Goal: Submit feedback/report problem: Submit feedback/report problem

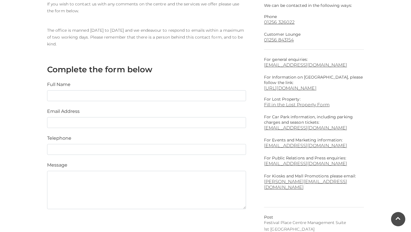
scroll to position [140, 0]
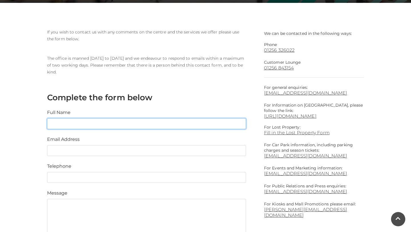
click at [65, 126] on input "text" at bounding box center [146, 123] width 199 height 11
type input "[PERSON_NAME]"
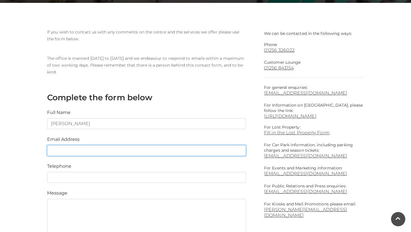
click at [57, 151] on input "email" at bounding box center [146, 150] width 199 height 11
type input "[PERSON_NAME][EMAIL_ADDRESS][DOMAIN_NAME]"
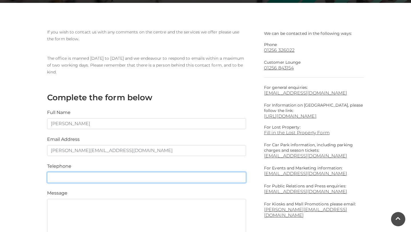
click at [53, 182] on input "text" at bounding box center [146, 177] width 199 height 11
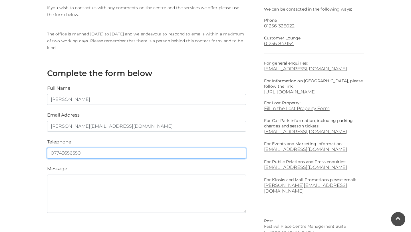
scroll to position [166, 0]
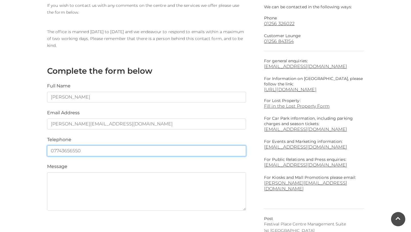
type input "07743656550"
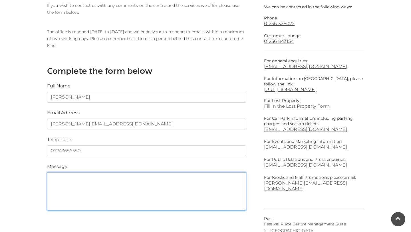
click at [74, 180] on textarea at bounding box center [146, 191] width 199 height 38
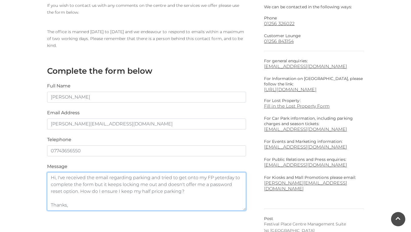
scroll to position [4, 0]
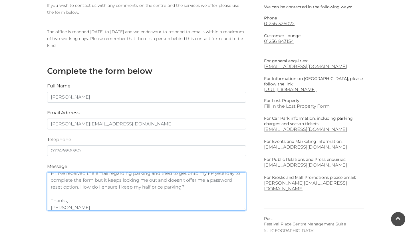
click at [189, 188] on textarea "Hi, I've received the email regarding parking and tried to get onto my FP yeter…" at bounding box center [146, 191] width 199 height 38
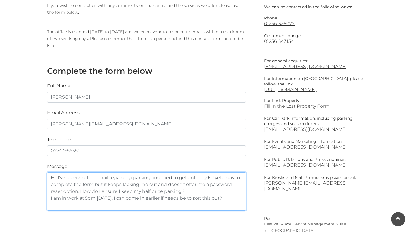
click at [220, 178] on textarea "Hi, I've received the email regarding parking and tried to get onto my FP yeter…" at bounding box center [146, 191] width 199 height 38
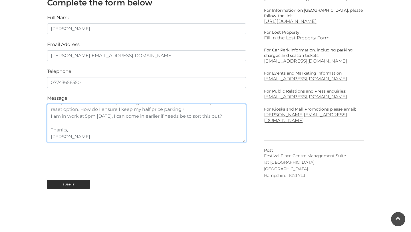
scroll to position [237, 0]
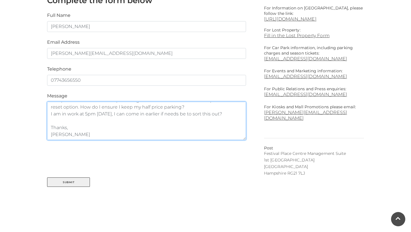
type textarea "Hi, I've received the email regarding parking and tried to get onto my FP [DATE…"
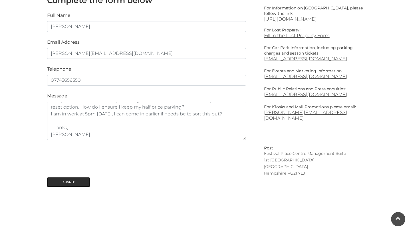
click at [72, 181] on button "Submit" at bounding box center [68, 181] width 43 height 9
